Goal: Task Accomplishment & Management: Manage account settings

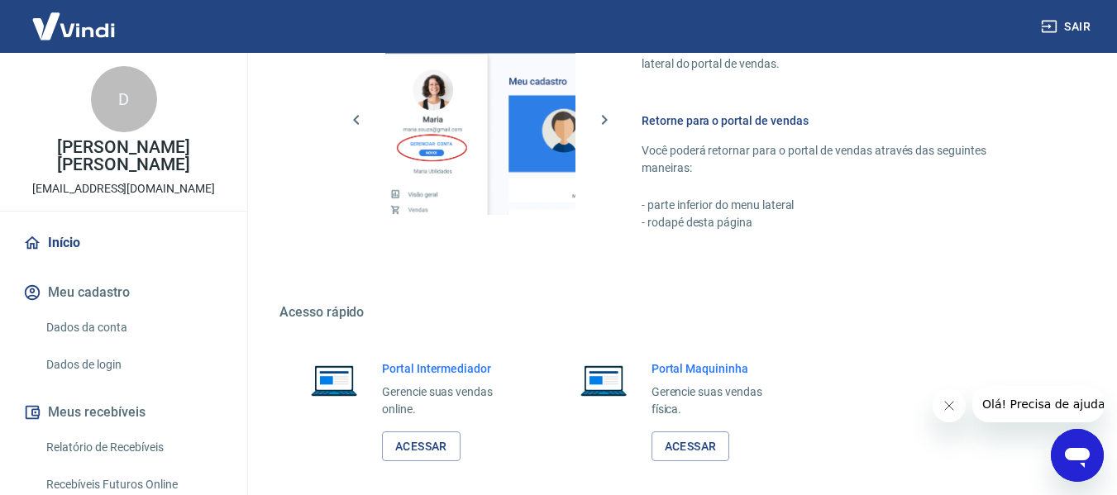
scroll to position [992, 0]
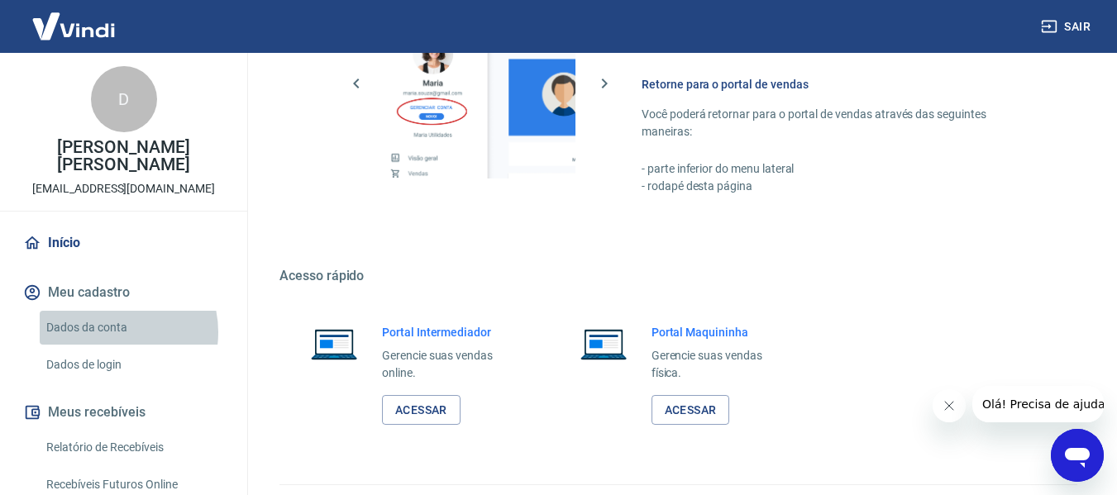
click at [110, 332] on link "Dados da conta" at bounding box center [134, 328] width 188 height 34
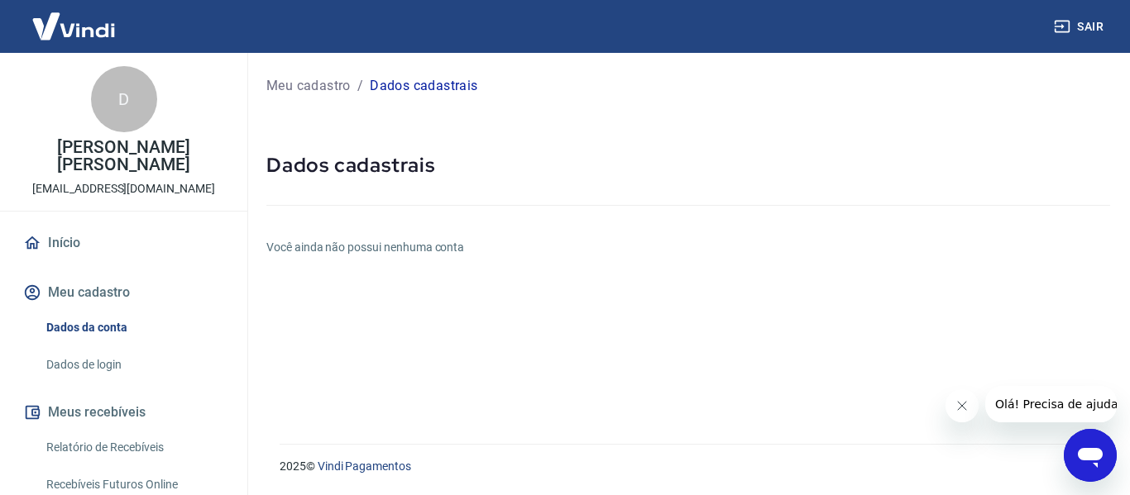
click at [333, 92] on p "Meu cadastro" at bounding box center [308, 86] width 84 height 20
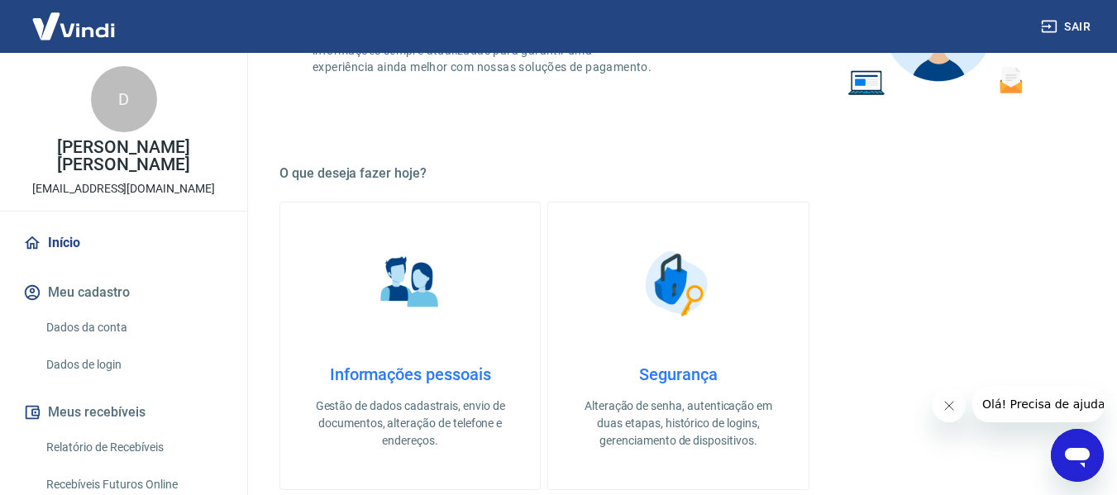
scroll to position [414, 0]
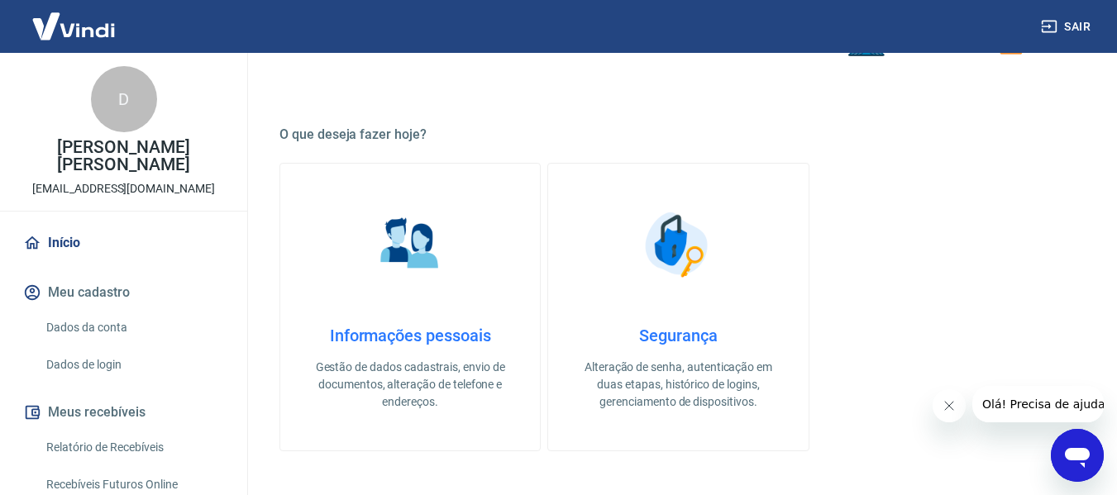
click at [409, 266] on img at bounding box center [410, 244] width 83 height 83
